Goal: Task Accomplishment & Management: Manage account settings

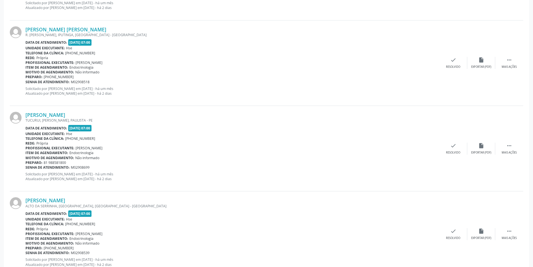
scroll to position [6, 0]
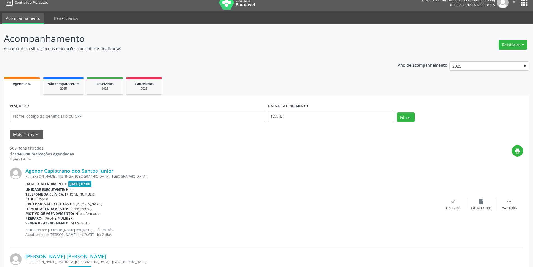
click at [4, 0] on link "Central de Marcação" at bounding box center [26, 2] width 44 height 9
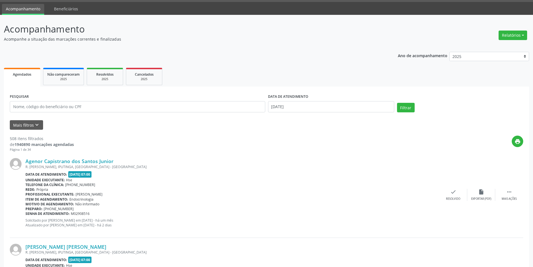
scroll to position [0, 0]
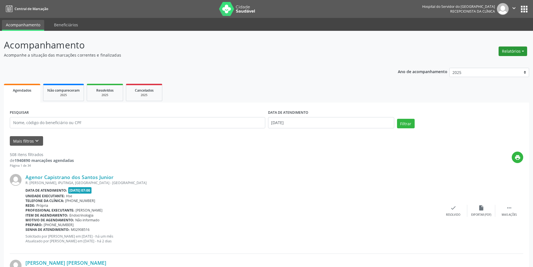
click at [510, 50] on button "Relatórios" at bounding box center [513, 51] width 29 height 10
click at [481, 65] on link "Agendamentos" at bounding box center [498, 63] width 60 height 8
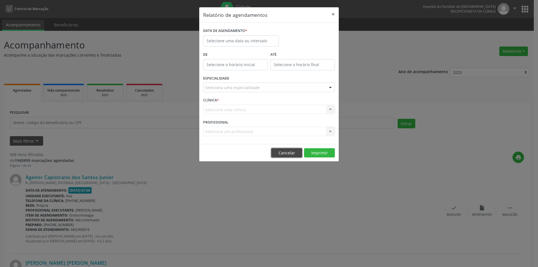
drag, startPoint x: 284, startPoint y: 149, endPoint x: 289, endPoint y: 141, distance: 10.2
click at [284, 149] on button "Cancelar" at bounding box center [286, 153] width 31 height 10
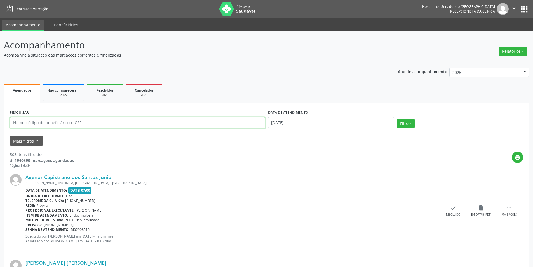
click at [91, 120] on input "text" at bounding box center [138, 122] width 256 height 11
type input "333.499.084.20"
click at [343, 122] on input "[DATE]" at bounding box center [331, 122] width 126 height 11
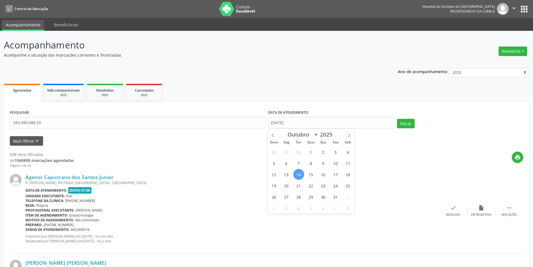
click at [296, 174] on span "14" at bounding box center [298, 174] width 11 height 11
type input "[DATE]"
click at [296, 174] on span "14" at bounding box center [298, 174] width 11 height 11
select select "9"
click at [309, 123] on input "[DATE]" at bounding box center [331, 122] width 126 height 11
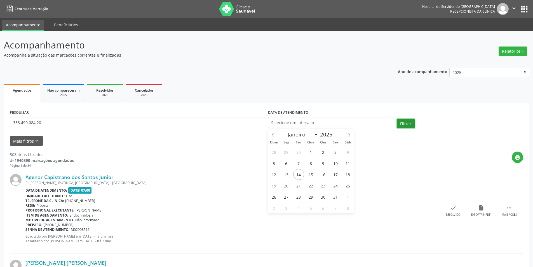
click at [402, 121] on button "Filtrar" at bounding box center [406, 124] width 18 height 10
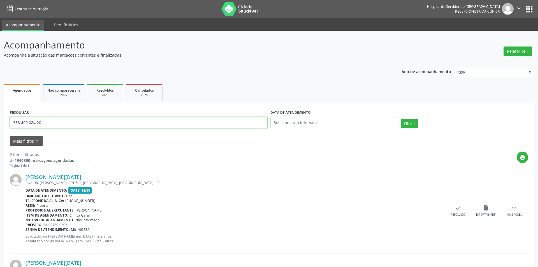
click at [37, 124] on input "333.499.084.20" at bounding box center [139, 122] width 258 height 11
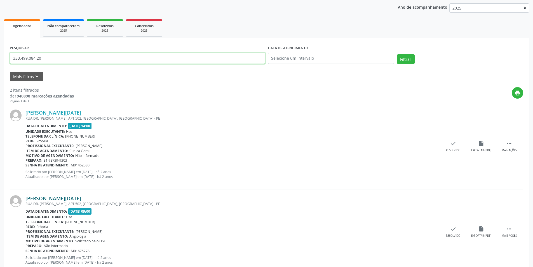
scroll to position [26, 0]
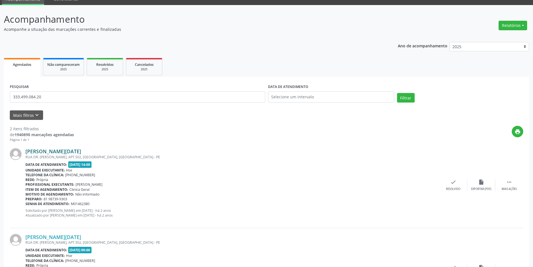
click at [81, 153] on link "[PERSON_NAME][DATE]" at bounding box center [53, 151] width 56 height 6
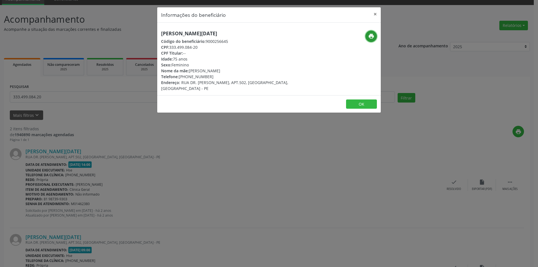
click at [368, 34] on icon "print" at bounding box center [371, 36] width 6 height 6
click at [364, 104] on button "OK" at bounding box center [361, 104] width 31 height 10
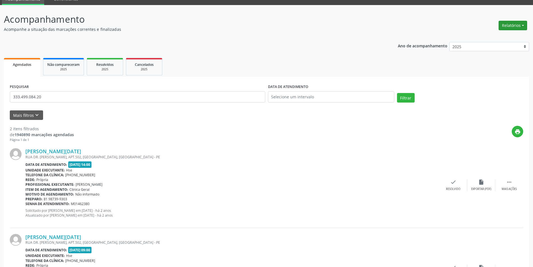
click at [510, 27] on button "Relatórios" at bounding box center [513, 26] width 29 height 10
click at [481, 38] on link "Agendamentos" at bounding box center [498, 38] width 60 height 8
select select "9"
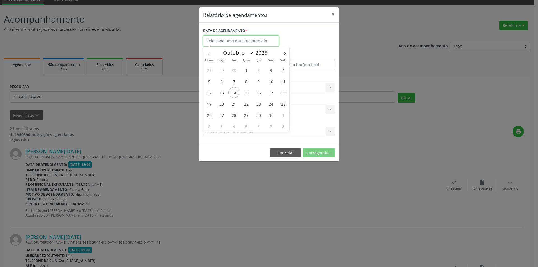
click at [223, 41] on input "text" at bounding box center [241, 40] width 76 height 11
click at [235, 93] on span "14" at bounding box center [233, 92] width 11 height 11
type input "[DATE]"
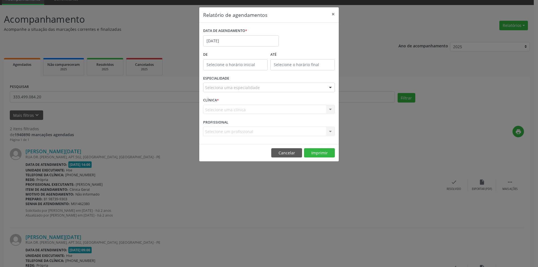
click at [256, 86] on div "Seleciona uma especialidade" at bounding box center [269, 88] width 132 height 10
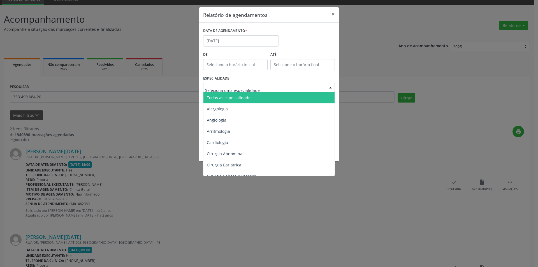
click at [260, 96] on span "Todas as especialidades" at bounding box center [269, 97] width 132 height 11
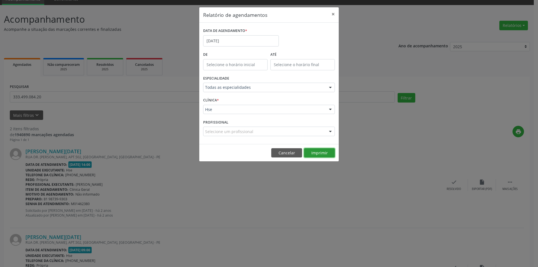
click at [323, 153] on button "Imprimir" at bounding box center [319, 153] width 31 height 10
click at [407, 35] on div "Relatório de agendamentos × DATA DE AGENDAMENTO * [DATE] De ATÉ ESPECIALIDADE T…" at bounding box center [269, 133] width 538 height 267
click at [333, 18] on button "×" at bounding box center [332, 14] width 11 height 14
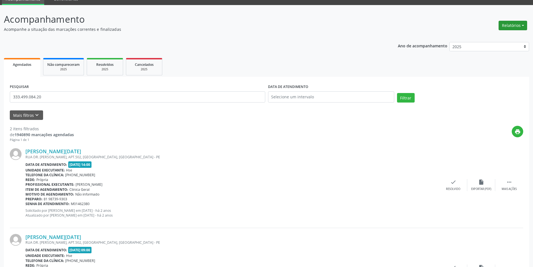
click at [508, 25] on button "Relatórios" at bounding box center [513, 26] width 29 height 10
click at [490, 37] on link "Agendamentos" at bounding box center [498, 38] width 60 height 8
select select "9"
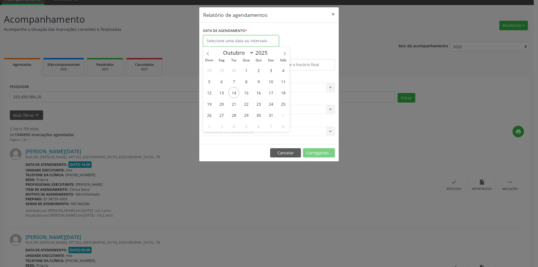
click at [246, 40] on input "text" at bounding box center [241, 40] width 76 height 11
click at [233, 95] on span "14" at bounding box center [233, 92] width 11 height 11
type input "[DATE]"
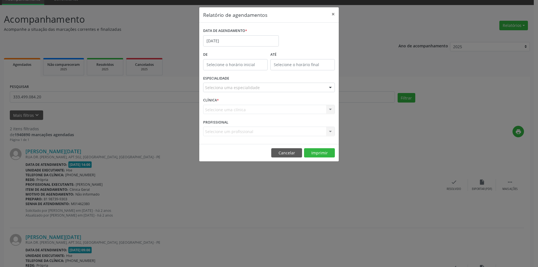
click at [265, 87] on div "Seleciona uma especialidade" at bounding box center [269, 88] width 132 height 10
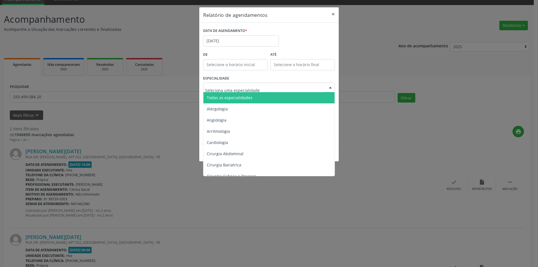
click at [266, 98] on span "Todas as especialidades" at bounding box center [269, 97] width 132 height 11
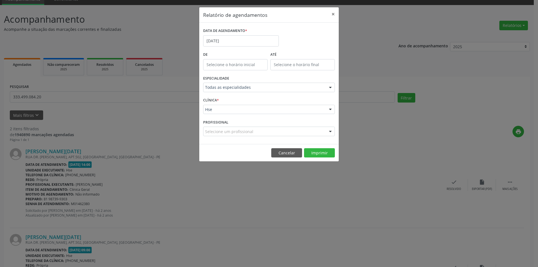
click at [262, 106] on div "Hse" at bounding box center [269, 110] width 132 height 10
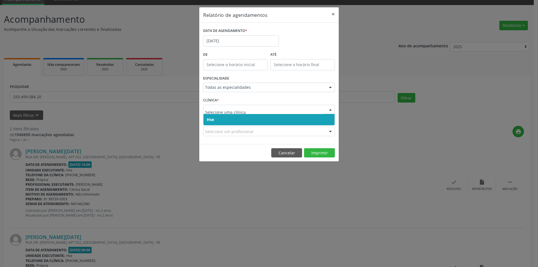
click at [261, 118] on span "Hse" at bounding box center [268, 119] width 131 height 11
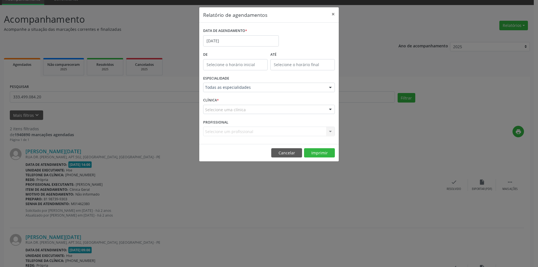
click at [262, 110] on div "Selecione uma clínica" at bounding box center [269, 110] width 132 height 10
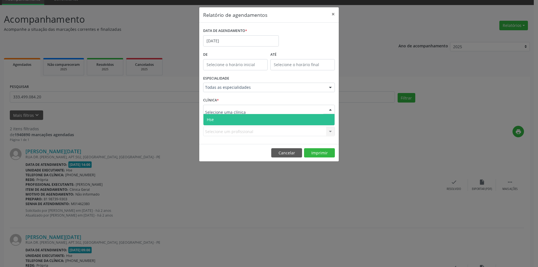
drag, startPoint x: 261, startPoint y: 121, endPoint x: 272, endPoint y: 122, distance: 10.7
click at [263, 121] on span "Hse" at bounding box center [268, 119] width 131 height 11
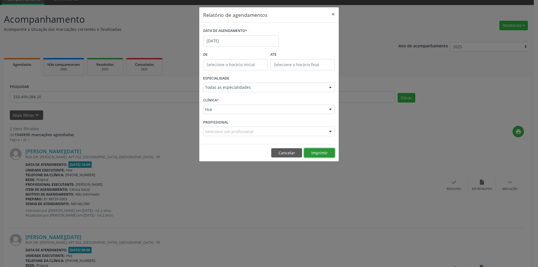
click at [328, 154] on button "Imprimir" at bounding box center [319, 153] width 31 height 10
click at [333, 14] on button "×" at bounding box center [332, 14] width 11 height 14
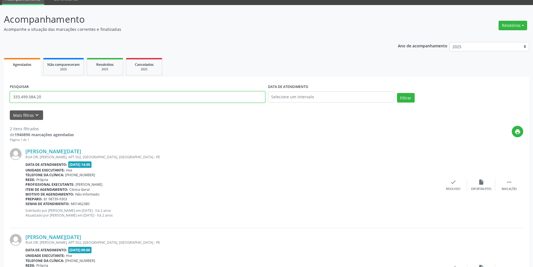
drag, startPoint x: 55, startPoint y: 97, endPoint x: 0, endPoint y: 101, distance: 55.6
click at [0, 101] on div "Acompanhamento Acompanhe a situação das marcações correntes e finalizadas Relat…" at bounding box center [266, 164] width 533 height 318
type input "13861751453"
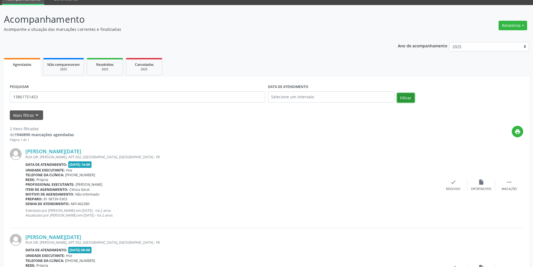
click at [402, 96] on button "Filtrar" at bounding box center [406, 98] width 18 height 10
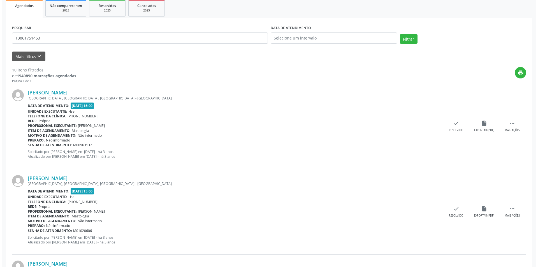
scroll to position [0, 0]
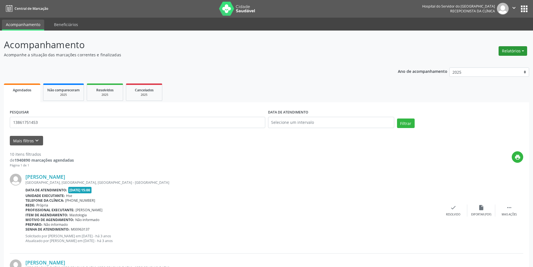
click at [510, 48] on button "Relatórios" at bounding box center [513, 51] width 29 height 10
click at [495, 61] on link "Agendamentos" at bounding box center [498, 63] width 60 height 8
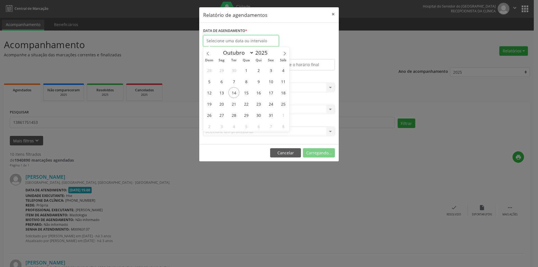
click at [253, 40] on input "text" at bounding box center [241, 40] width 76 height 11
click at [273, 91] on span "17" at bounding box center [270, 92] width 11 height 11
type input "[DATE]"
click at [273, 91] on span "17" at bounding box center [270, 92] width 11 height 11
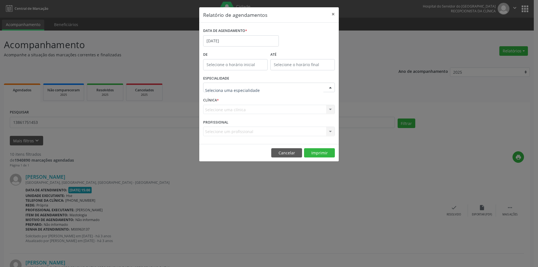
click at [273, 91] on div at bounding box center [269, 88] width 132 height 10
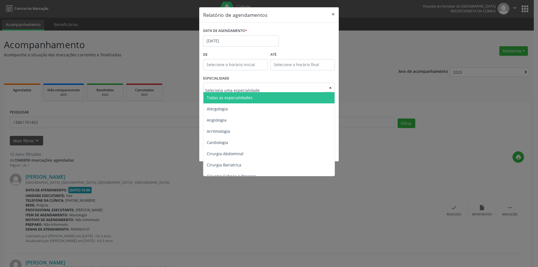
click at [272, 99] on span "Todas as especialidades" at bounding box center [269, 97] width 132 height 11
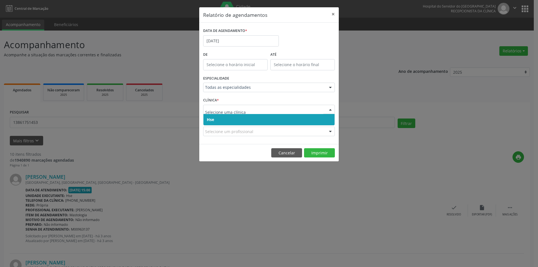
click at [269, 122] on span "Hse" at bounding box center [268, 119] width 131 height 11
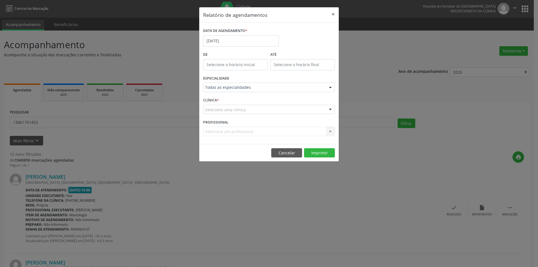
click at [262, 107] on div "Selecione uma clínica" at bounding box center [269, 110] width 132 height 10
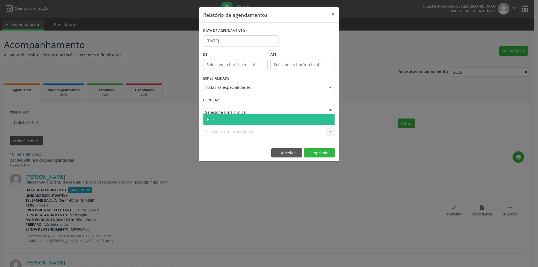
click at [262, 120] on span "Hse" at bounding box center [268, 119] width 131 height 11
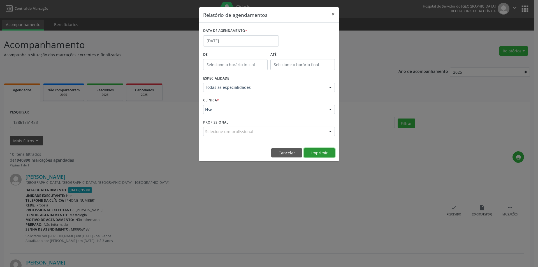
click at [318, 151] on button "Imprimir" at bounding box center [319, 153] width 31 height 10
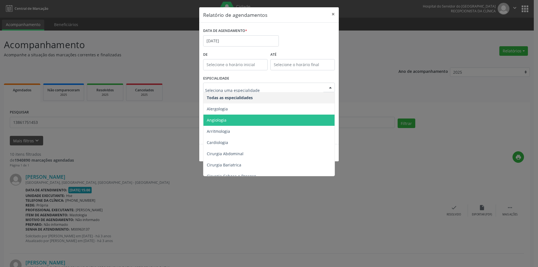
click at [266, 117] on span "Angiologia" at bounding box center [269, 120] width 132 height 11
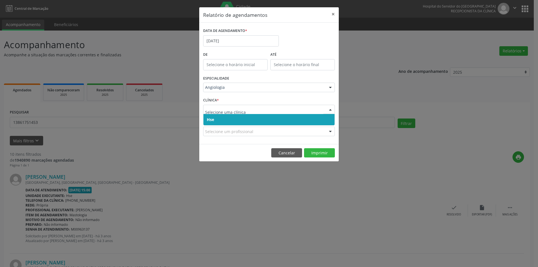
click at [275, 116] on span "Hse" at bounding box center [268, 119] width 131 height 11
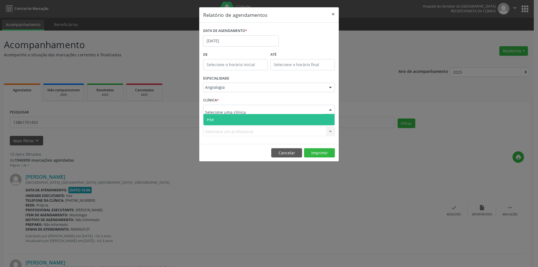
click at [275, 107] on div at bounding box center [269, 110] width 132 height 10
click at [271, 113] on input "text" at bounding box center [264, 112] width 118 height 11
click at [289, 121] on span "Hse" at bounding box center [268, 119] width 131 height 11
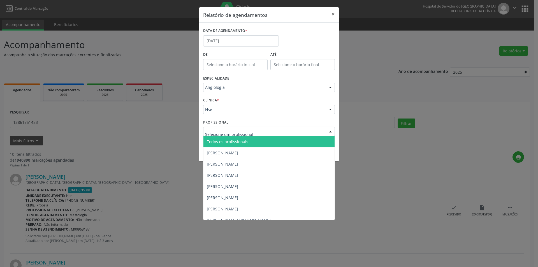
click at [287, 130] on div at bounding box center [269, 132] width 132 height 10
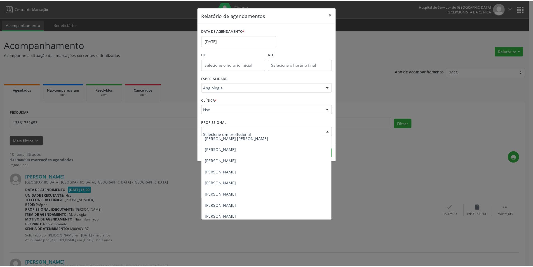
scroll to position [84, 0]
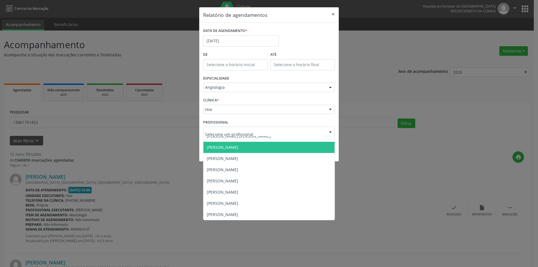
click at [284, 147] on span "[PERSON_NAME]" at bounding box center [268, 147] width 131 height 11
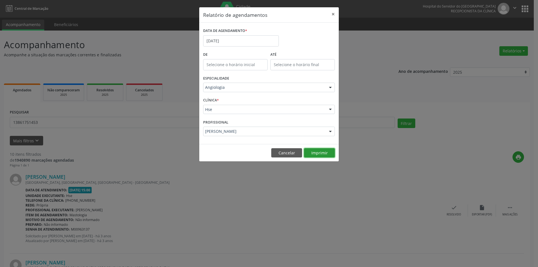
click at [313, 153] on button "Imprimir" at bounding box center [319, 153] width 31 height 10
click at [335, 14] on button "×" at bounding box center [332, 14] width 11 height 14
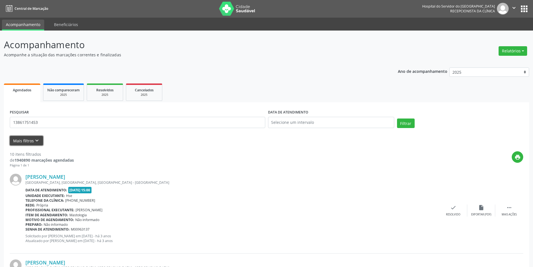
click at [34, 142] on icon "keyboard_arrow_down" at bounding box center [37, 140] width 6 height 6
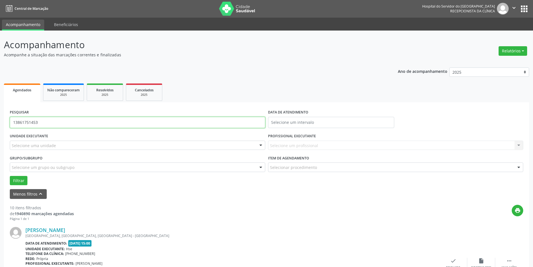
drag, startPoint x: 50, startPoint y: 120, endPoint x: 0, endPoint y: 120, distance: 50.4
click at [112, 148] on div "Selecione uma unidade" at bounding box center [138, 146] width 256 height 10
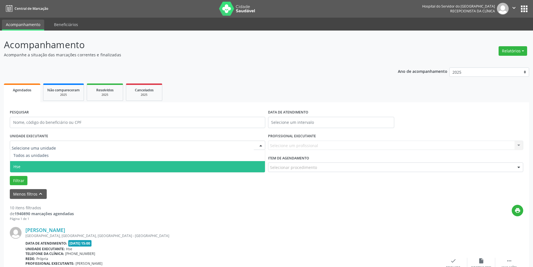
click at [104, 167] on span "Hse" at bounding box center [137, 166] width 255 height 11
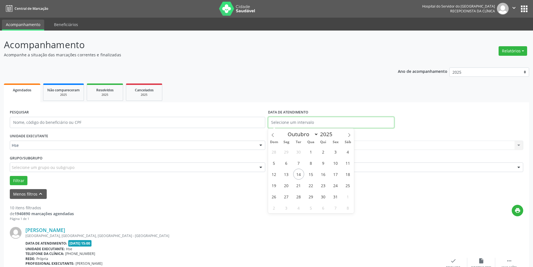
click at [299, 120] on input "text" at bounding box center [331, 122] width 126 height 11
click at [299, 172] on span "14" at bounding box center [298, 174] width 11 height 11
type input "[DATE]"
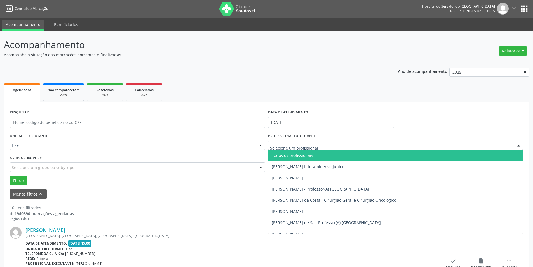
click at [376, 146] on div at bounding box center [396, 146] width 256 height 10
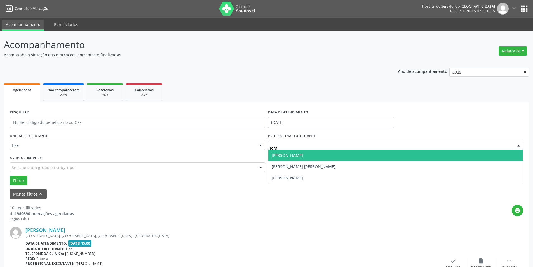
type input "[PERSON_NAME]"
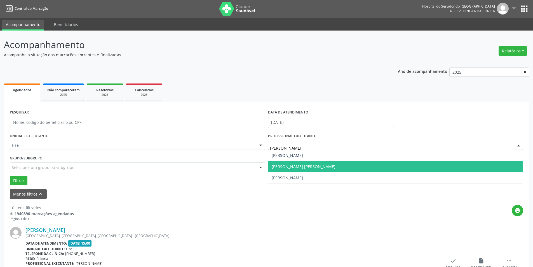
click at [366, 162] on span "[PERSON_NAME] [PERSON_NAME]" at bounding box center [395, 166] width 255 height 11
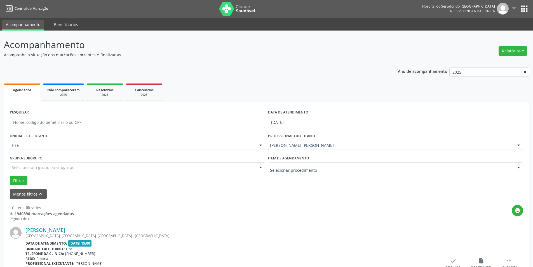
click at [344, 166] on div at bounding box center [396, 167] width 256 height 10
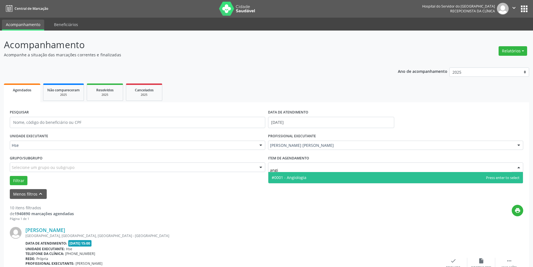
type input "angio"
click at [344, 179] on span "#0001 - Angiologia" at bounding box center [395, 177] width 255 height 11
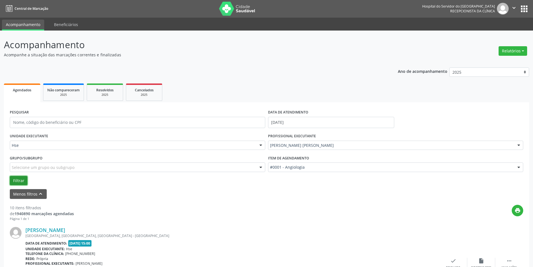
click at [19, 179] on button "Filtrar" at bounding box center [19, 181] width 18 height 10
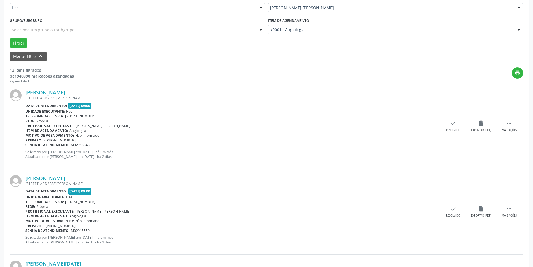
scroll to position [140, 0]
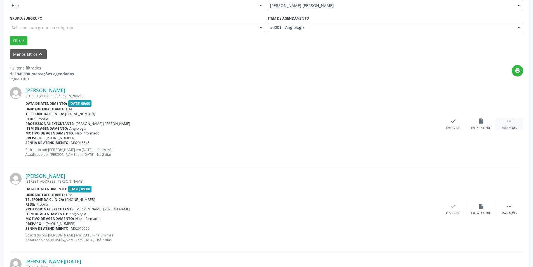
click at [513, 122] on div " Mais ações" at bounding box center [510, 124] width 28 height 12
click at [483, 121] on icon "alarm_off" at bounding box center [481, 121] width 6 height 6
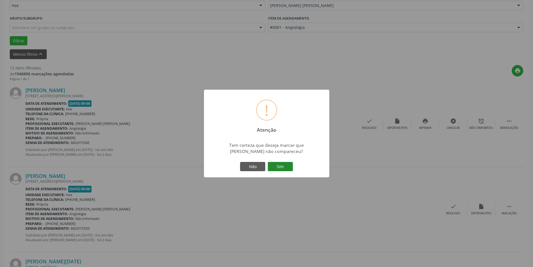
click at [289, 167] on button "Sim" at bounding box center [280, 167] width 25 height 10
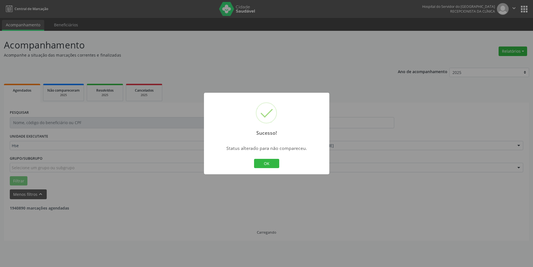
scroll to position [0, 0]
click at [266, 162] on button "OK" at bounding box center [268, 164] width 25 height 10
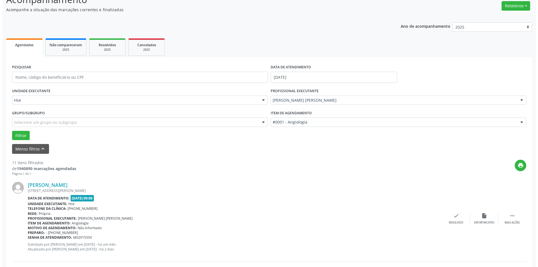
scroll to position [56, 0]
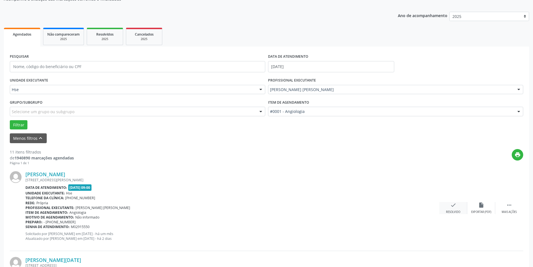
click at [454, 207] on icon "check" at bounding box center [453, 205] width 6 height 6
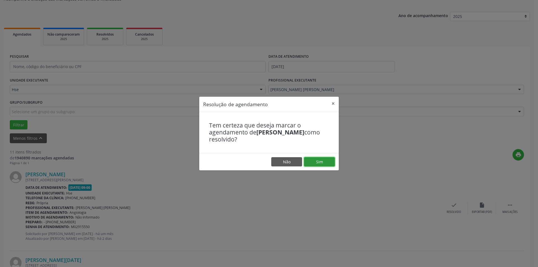
click at [324, 164] on button "Sim" at bounding box center [319, 162] width 31 height 10
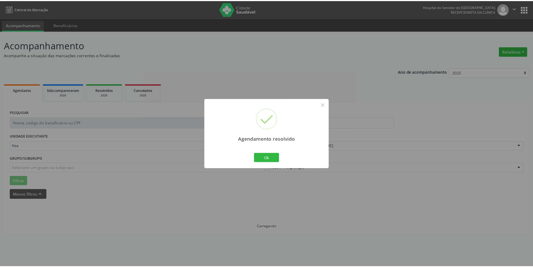
scroll to position [0, 0]
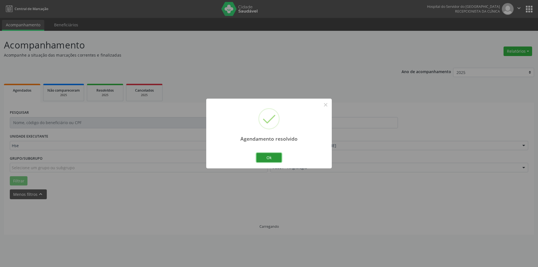
drag, startPoint x: 272, startPoint y: 157, endPoint x: 99, endPoint y: 173, distance: 173.8
click at [271, 157] on button "Ok" at bounding box center [268, 158] width 25 height 10
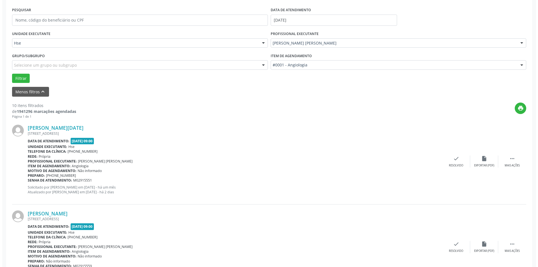
scroll to position [140, 0]
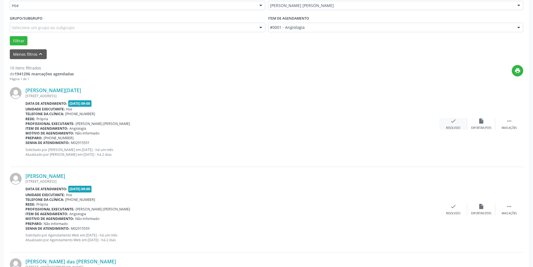
click at [458, 122] on div "check Resolvido" at bounding box center [454, 124] width 28 height 12
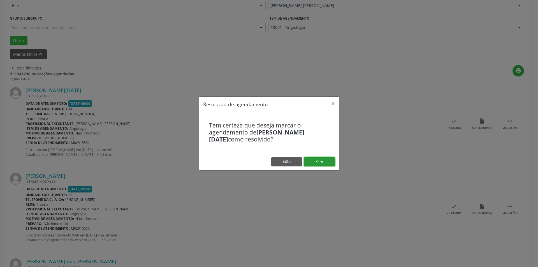
click at [328, 163] on button "Sim" at bounding box center [319, 162] width 31 height 10
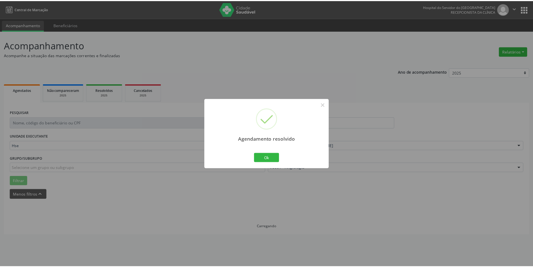
scroll to position [0, 0]
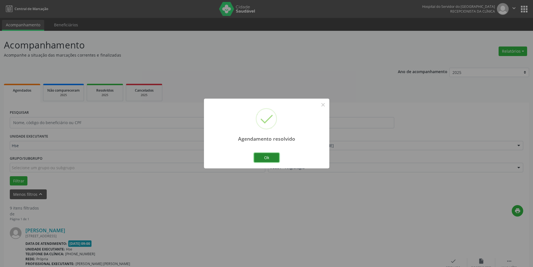
click at [267, 156] on button "Ok" at bounding box center [266, 158] width 25 height 10
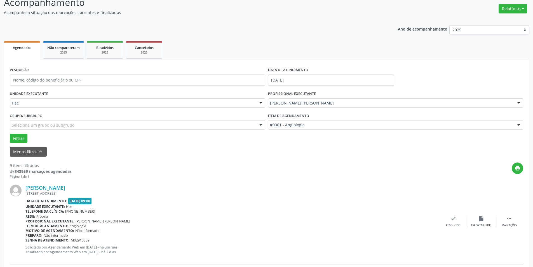
scroll to position [112, 0]
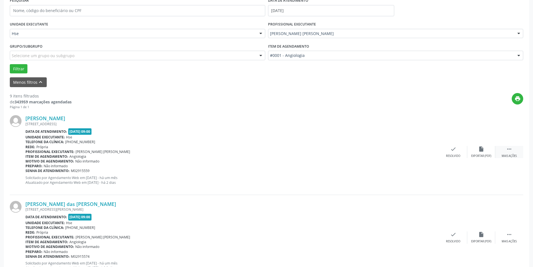
click at [511, 152] on div " Mais ações" at bounding box center [510, 152] width 28 height 12
click at [484, 151] on icon "alarm_off" at bounding box center [481, 149] width 6 height 6
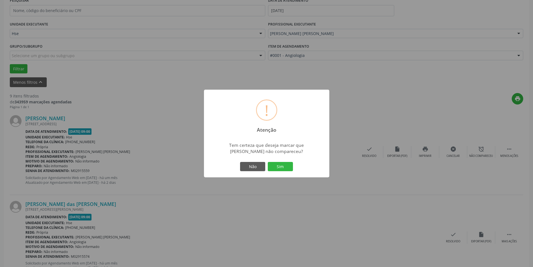
click at [288, 163] on button "Sim" at bounding box center [280, 167] width 25 height 10
click at [288, 163] on div "! Atenção × Tem certeza que deseja marcar que [PERSON_NAME] não compareceu? Não…" at bounding box center [266, 133] width 533 height 267
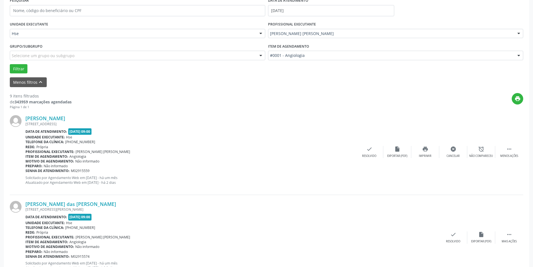
scroll to position [0, 0]
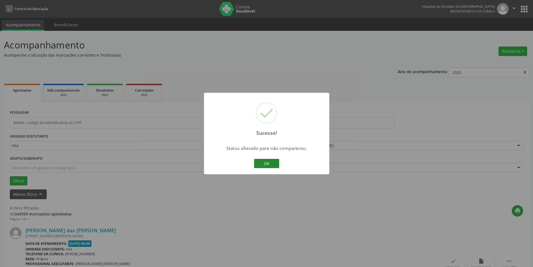
click at [270, 159] on button "OK" at bounding box center [266, 164] width 25 height 10
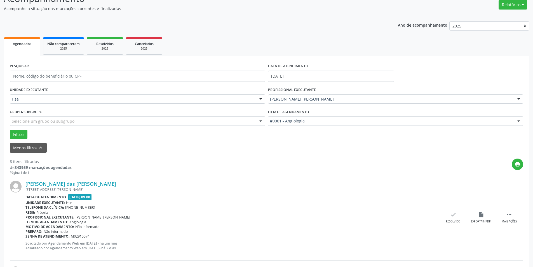
scroll to position [56, 0]
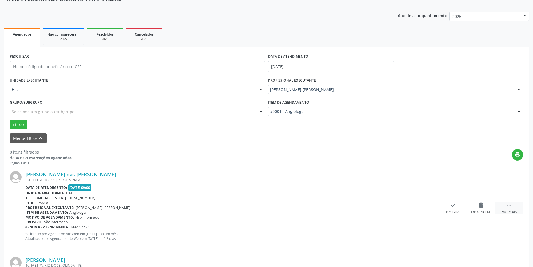
click at [513, 207] on div " Mais ações" at bounding box center [510, 208] width 28 height 12
click at [480, 205] on icon "alarm_off" at bounding box center [481, 205] width 6 height 6
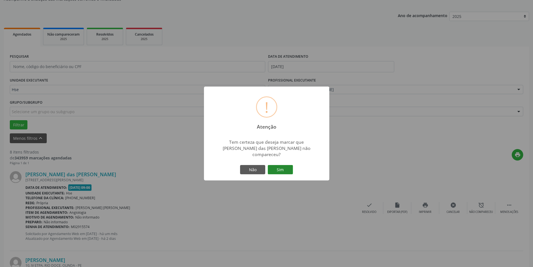
click at [285, 165] on button "Sim" at bounding box center [280, 170] width 25 height 10
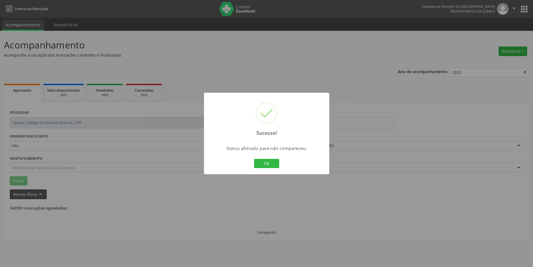
scroll to position [0, 0]
click at [268, 163] on button "OK" at bounding box center [268, 164] width 25 height 10
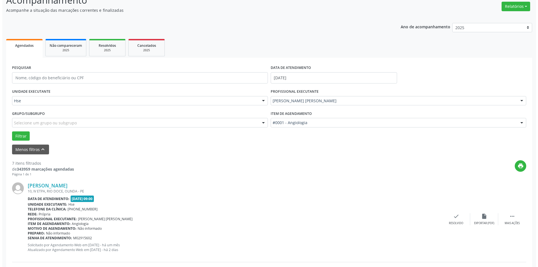
scroll to position [84, 0]
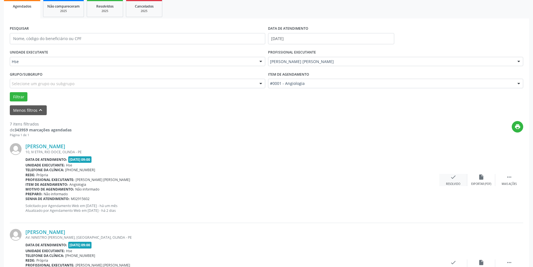
click at [454, 180] on icon "check" at bounding box center [453, 177] width 6 height 6
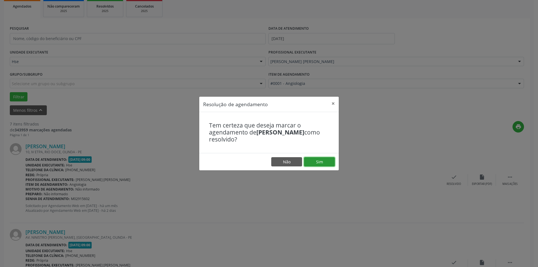
click at [327, 159] on button "Sim" at bounding box center [319, 162] width 31 height 10
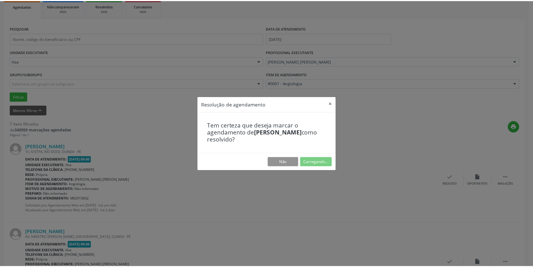
scroll to position [0, 0]
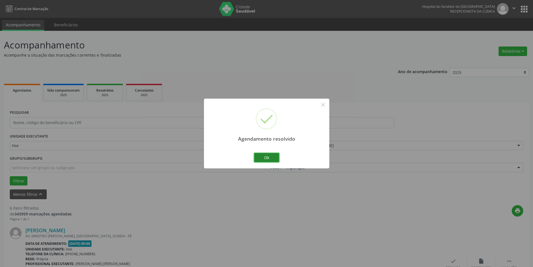
click at [272, 156] on button "Ok" at bounding box center [266, 158] width 25 height 10
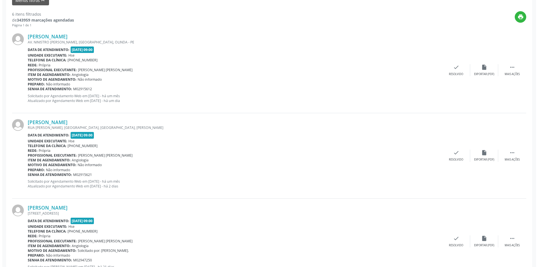
scroll to position [196, 0]
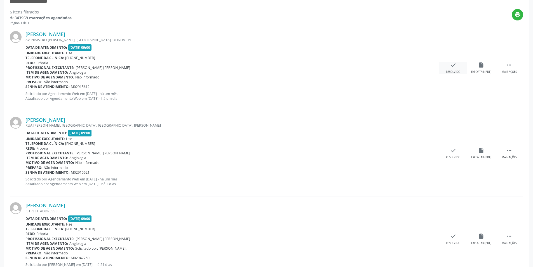
click at [448, 67] on div "check Resolvido" at bounding box center [454, 68] width 28 height 12
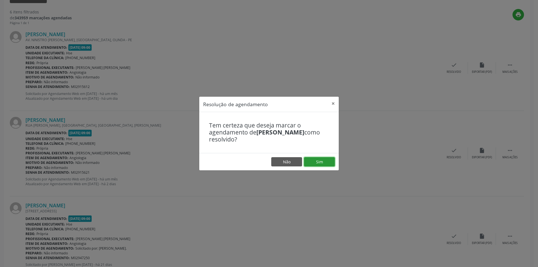
click at [321, 160] on button "Sim" at bounding box center [319, 162] width 31 height 10
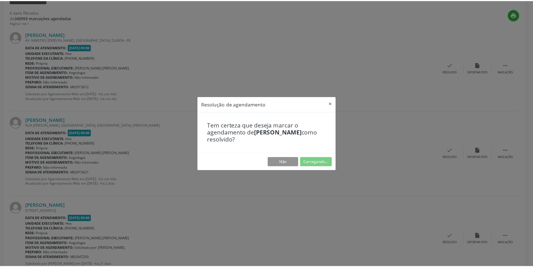
scroll to position [0, 0]
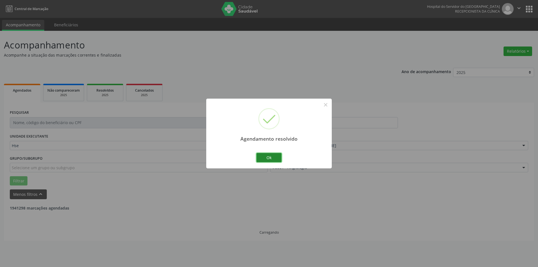
click at [268, 156] on button "Ok" at bounding box center [268, 158] width 25 height 10
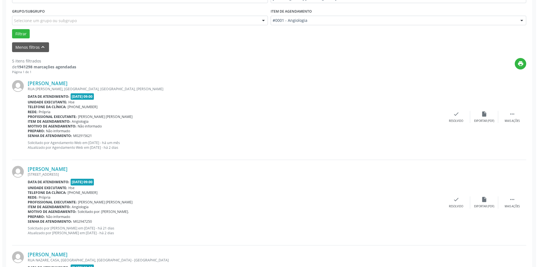
scroll to position [168, 0]
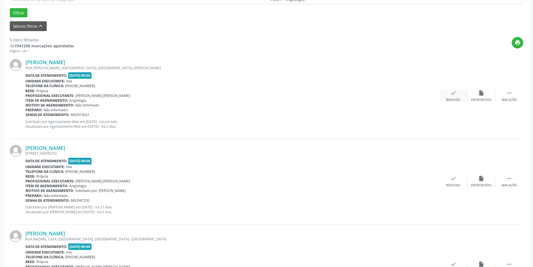
click at [448, 100] on div "Resolvido" at bounding box center [453, 100] width 14 height 4
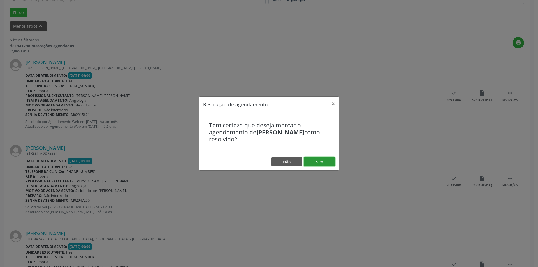
click at [324, 161] on button "Sim" at bounding box center [319, 162] width 31 height 10
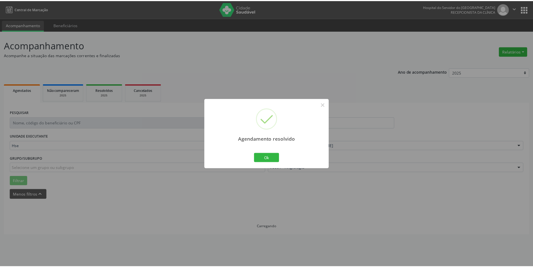
scroll to position [0, 0]
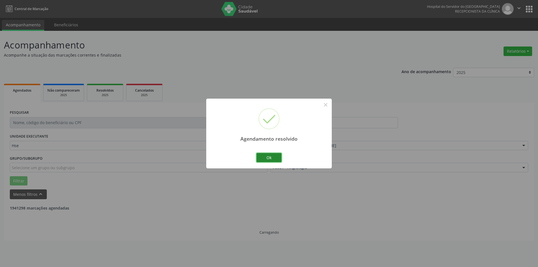
click at [270, 155] on button "Ok" at bounding box center [268, 158] width 25 height 10
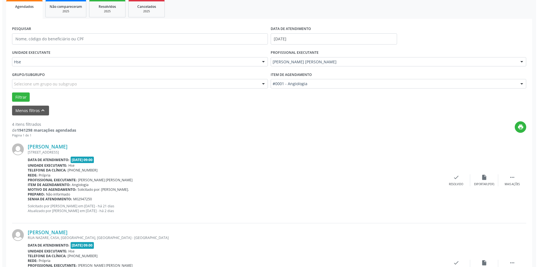
scroll to position [84, 0]
click at [454, 178] on icon "check" at bounding box center [453, 177] width 6 height 6
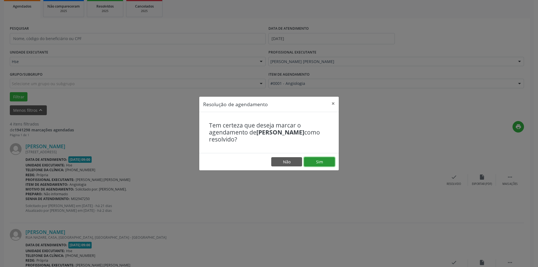
click at [320, 165] on button "Sim" at bounding box center [319, 162] width 31 height 10
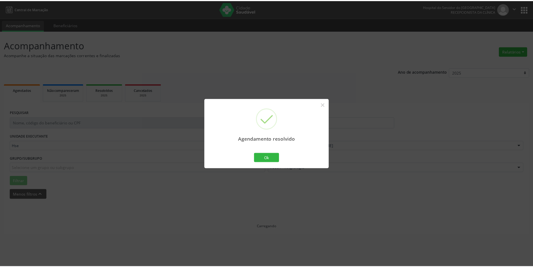
scroll to position [0, 0]
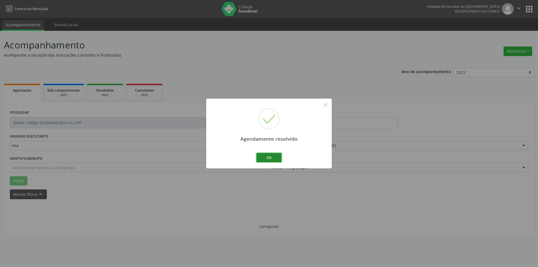
click at [273, 157] on button "Ok" at bounding box center [268, 158] width 25 height 10
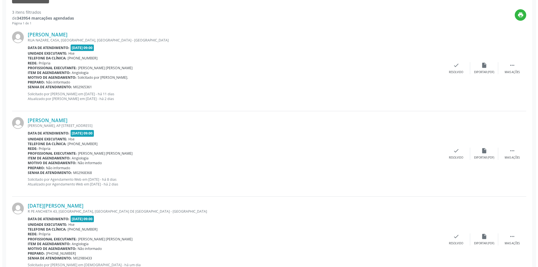
scroll to position [196, 0]
click at [451, 68] on div "check Resolvido" at bounding box center [454, 68] width 28 height 12
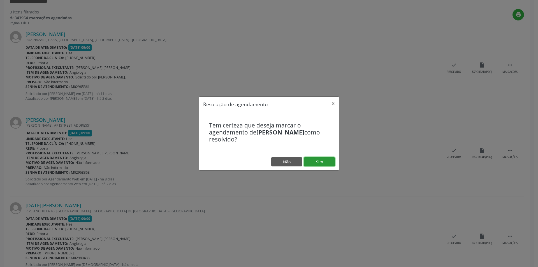
click at [323, 160] on button "Sim" at bounding box center [319, 162] width 31 height 10
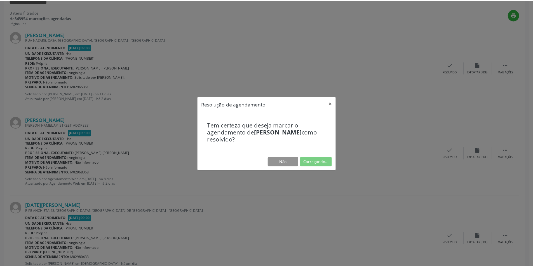
scroll to position [0, 0]
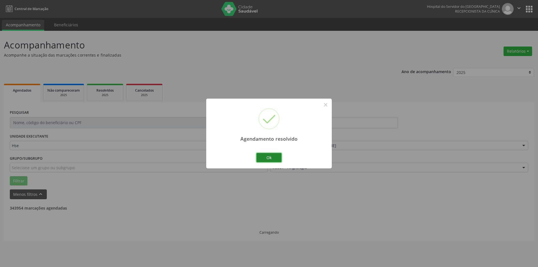
click at [271, 156] on button "Ok" at bounding box center [268, 158] width 25 height 10
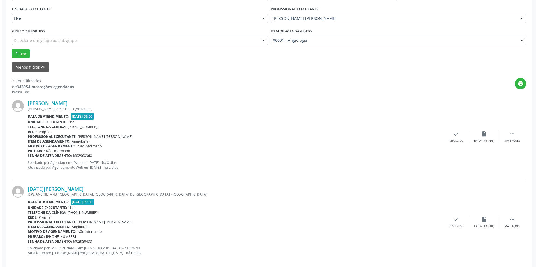
scroll to position [135, 0]
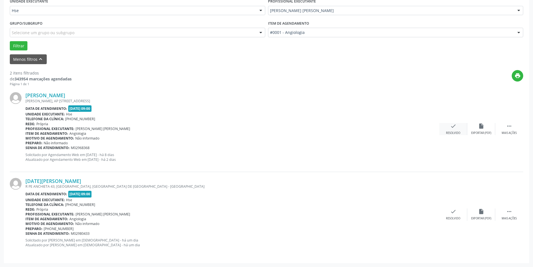
click at [454, 129] on div "check Resolvido" at bounding box center [454, 129] width 28 height 12
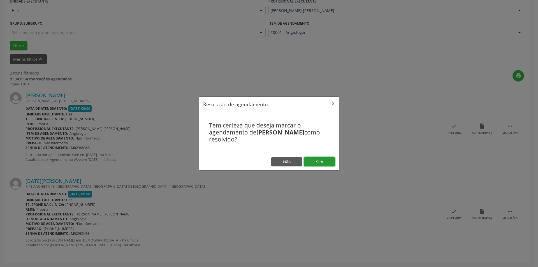
click at [324, 165] on button "Sim" at bounding box center [319, 162] width 31 height 10
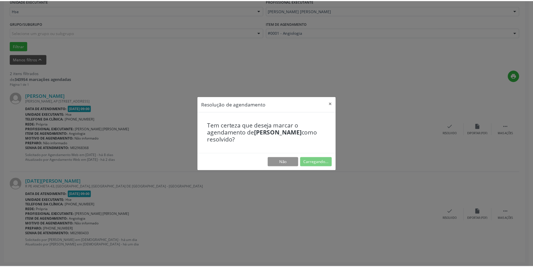
scroll to position [0, 0]
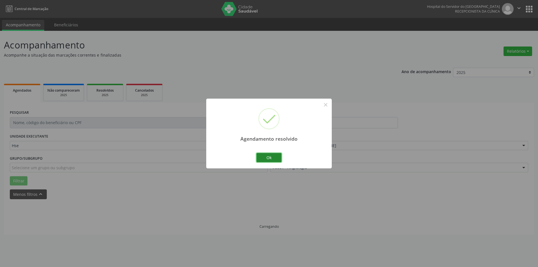
click at [273, 157] on button "Ok" at bounding box center [268, 158] width 25 height 10
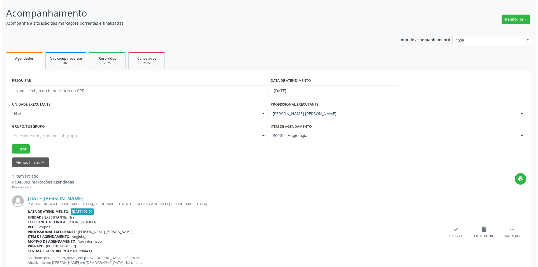
scroll to position [50, 0]
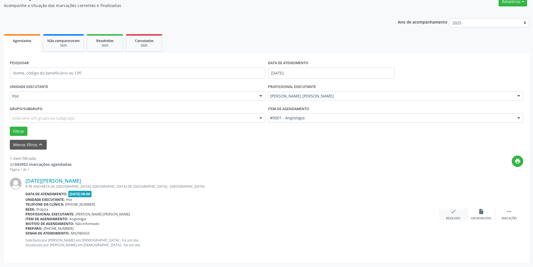
click at [458, 211] on div "check Resolvido" at bounding box center [454, 214] width 28 height 12
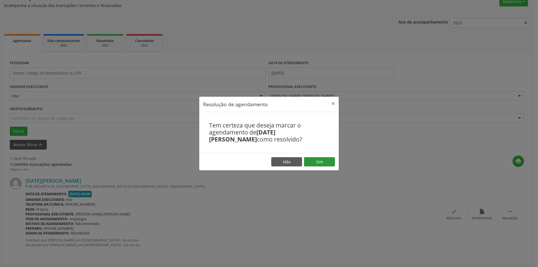
click at [329, 166] on footer "Não Sim" at bounding box center [268, 162] width 139 height 18
click at [326, 164] on button "Sim" at bounding box center [319, 162] width 31 height 10
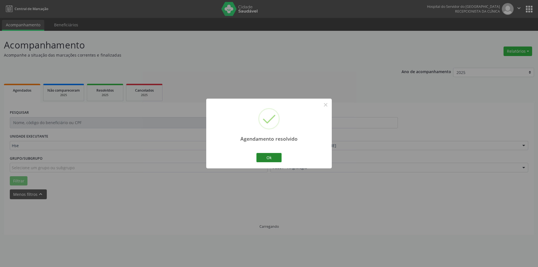
scroll to position [0, 0]
click at [268, 157] on button "Ok" at bounding box center [268, 158] width 25 height 10
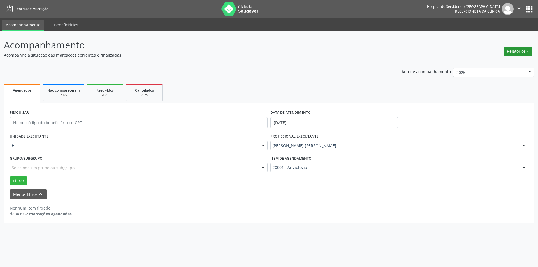
click at [520, 46] on div "Relatórios Agendamentos Procedimentos realizados" at bounding box center [517, 51] width 32 height 13
click at [520, 49] on button "Relatórios" at bounding box center [517, 51] width 29 height 10
click at [503, 60] on link "Agendamentos" at bounding box center [502, 63] width 60 height 8
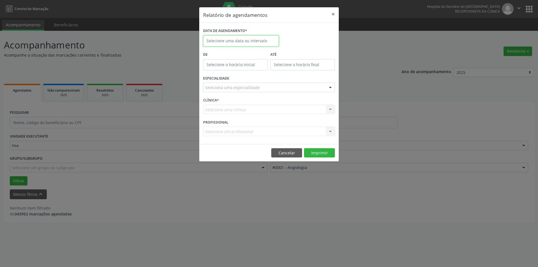
click at [229, 42] on input "text" at bounding box center [241, 40] width 76 height 11
click at [246, 92] on span "15" at bounding box center [245, 92] width 11 height 11
type input "[DATE]"
click at [259, 88] on div "Seleciona uma especialidade" at bounding box center [269, 88] width 132 height 10
click at [308, 33] on div "DATA DE AGENDAMENTO * [DATE]" at bounding box center [269, 39] width 134 height 24
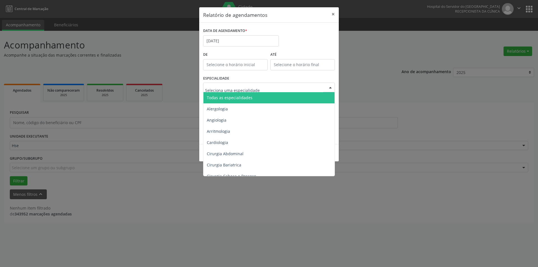
click at [307, 87] on div at bounding box center [269, 88] width 132 height 10
click at [295, 37] on div "DATA DE AGENDAMENTO * [DATE]" at bounding box center [269, 39] width 134 height 24
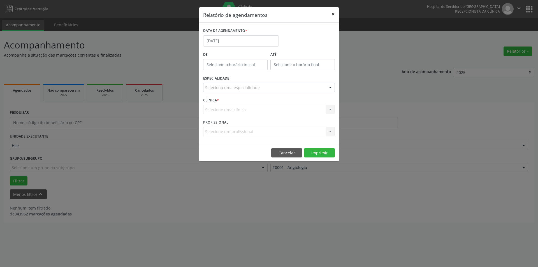
click at [333, 13] on button "×" at bounding box center [332, 14] width 11 height 14
